Goal: Information Seeking & Learning: Understand process/instructions

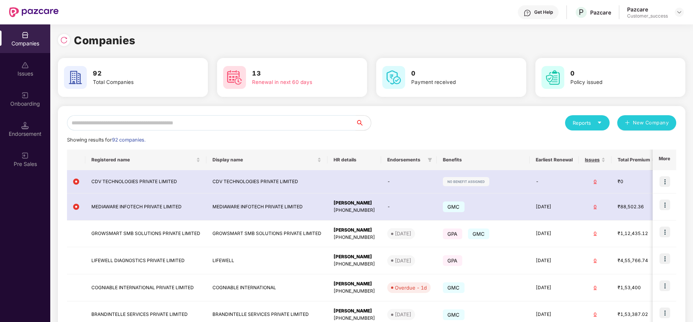
click at [161, 127] on input "text" at bounding box center [211, 122] width 289 height 15
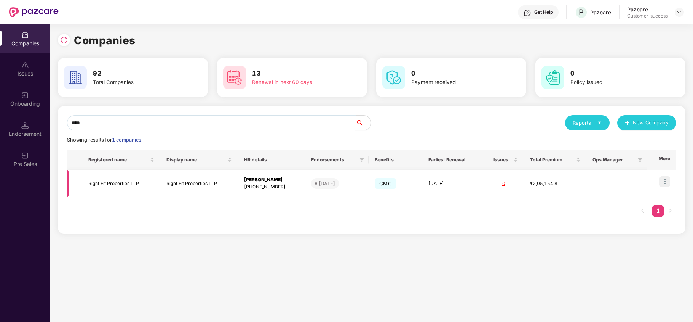
type input "****"
click at [665, 182] on img at bounding box center [665, 181] width 11 height 11
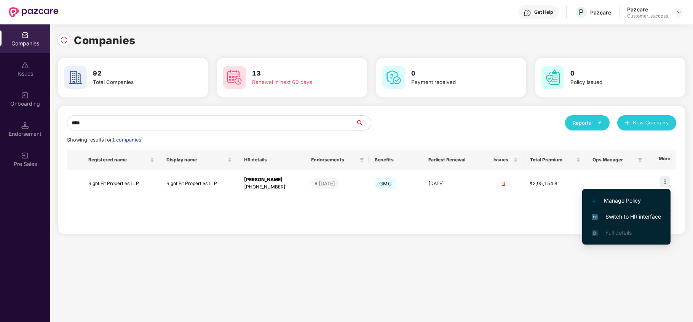
drag, startPoint x: 661, startPoint y: 193, endPoint x: 643, endPoint y: 214, distance: 27.3
click at [643, 214] on span "Switch to HR interface" at bounding box center [626, 216] width 69 height 8
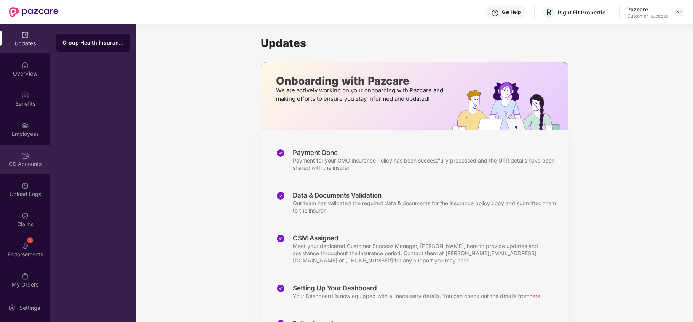
click at [24, 157] on img at bounding box center [25, 156] width 8 height 8
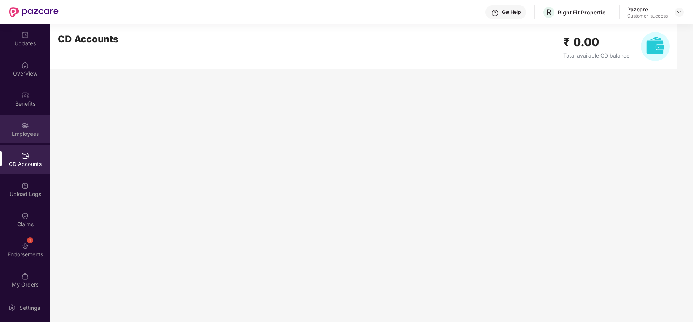
click at [25, 130] on div "Employees" at bounding box center [25, 134] width 50 height 8
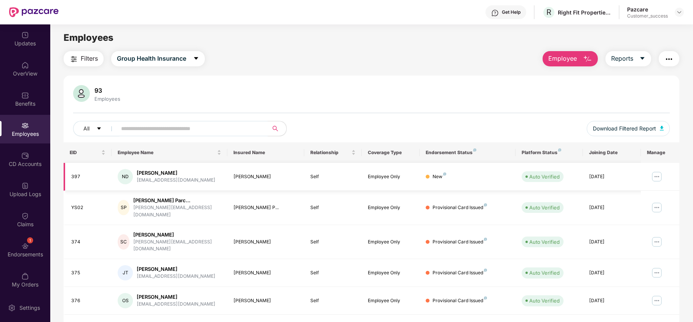
click at [654, 179] on img at bounding box center [657, 176] width 12 height 12
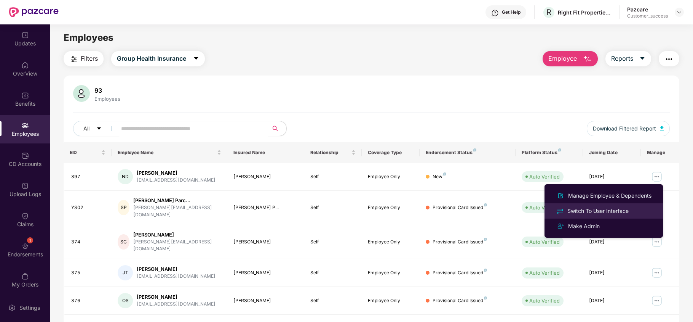
click at [631, 207] on div "Switch To User Interface" at bounding box center [604, 210] width 99 height 9
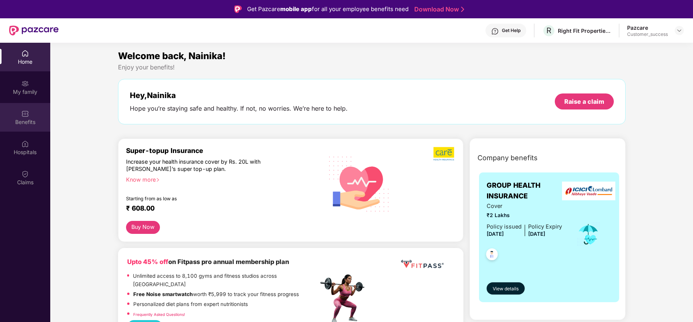
click at [23, 119] on div "Benefits" at bounding box center [25, 122] width 50 height 8
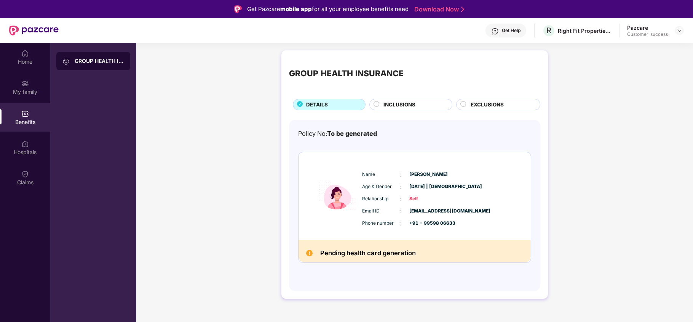
click at [23, 149] on div "Hospitals" at bounding box center [25, 152] width 50 height 8
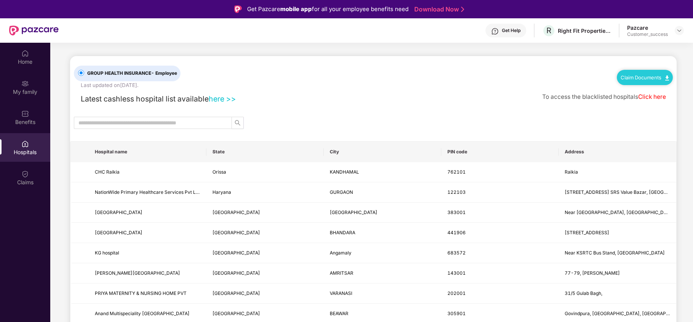
click at [639, 77] on link "Claim Documents" at bounding box center [645, 77] width 48 height 6
click at [643, 87] on link "Claim Form" at bounding box center [648, 90] width 50 height 16
click at [662, 78] on link "Claim Documents" at bounding box center [645, 77] width 48 height 6
click at [642, 104] on link "Claim Process" at bounding box center [648, 106] width 50 height 16
